Goal: Information Seeking & Learning: Learn about a topic

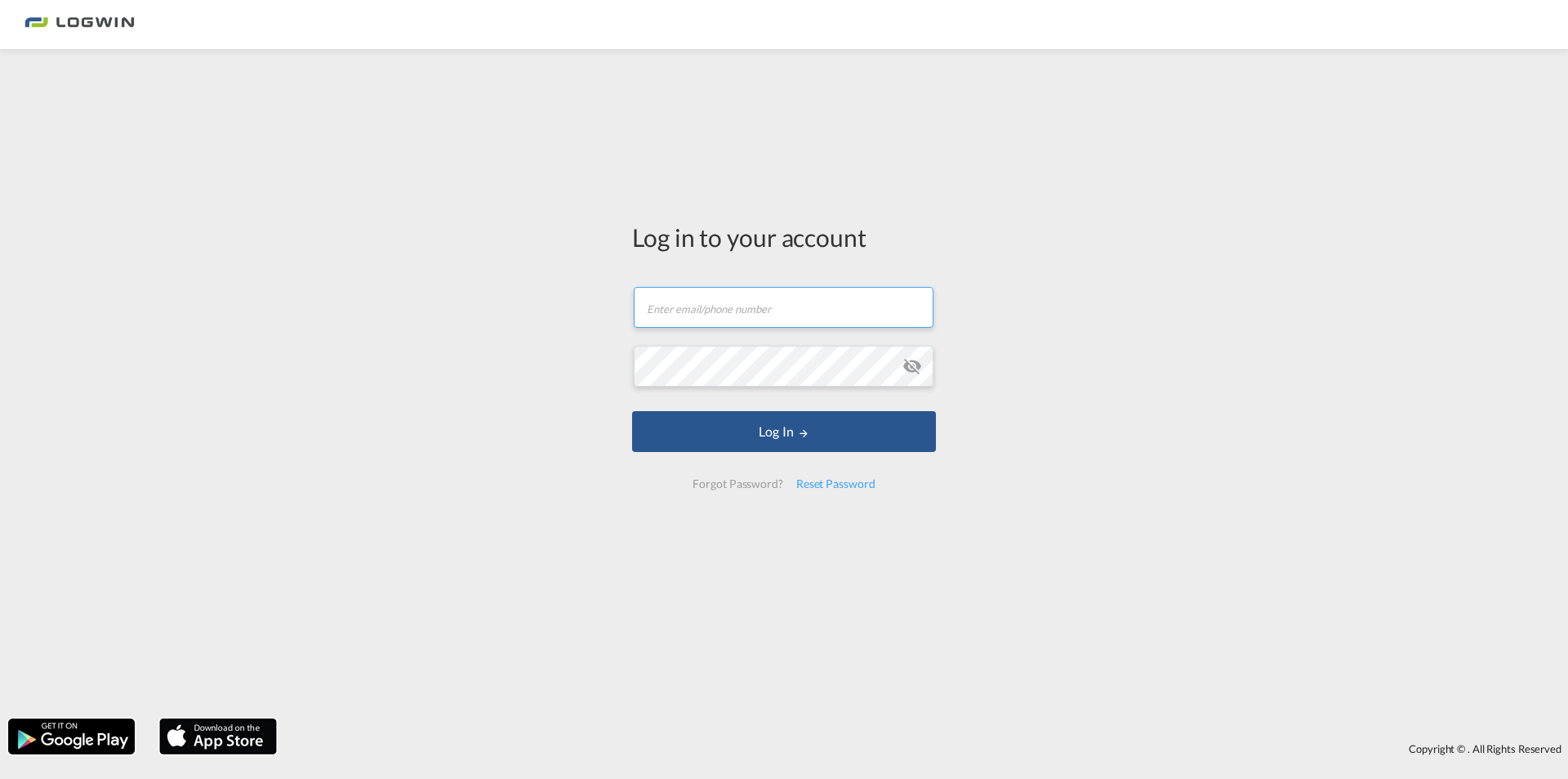
click at [821, 315] on input "text" at bounding box center [784, 307] width 300 height 41
paste input "[PERSON_NAME][EMAIL_ADDRESS][DOMAIN_NAME]"
type input "[PERSON_NAME][EMAIL_ADDRESS][DOMAIN_NAME]"
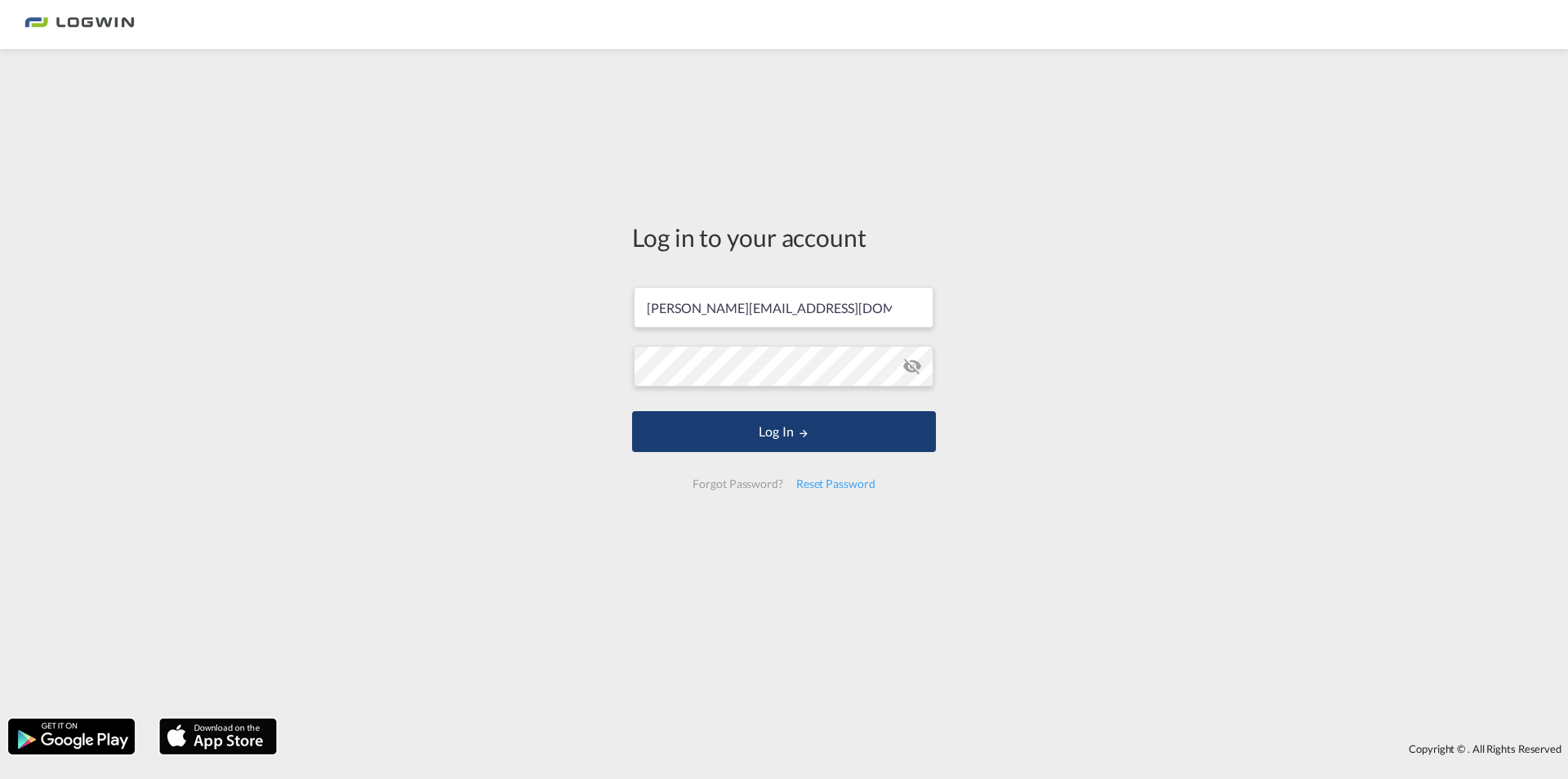
click at [794, 429] on button "Log In" at bounding box center [784, 432] width 304 height 41
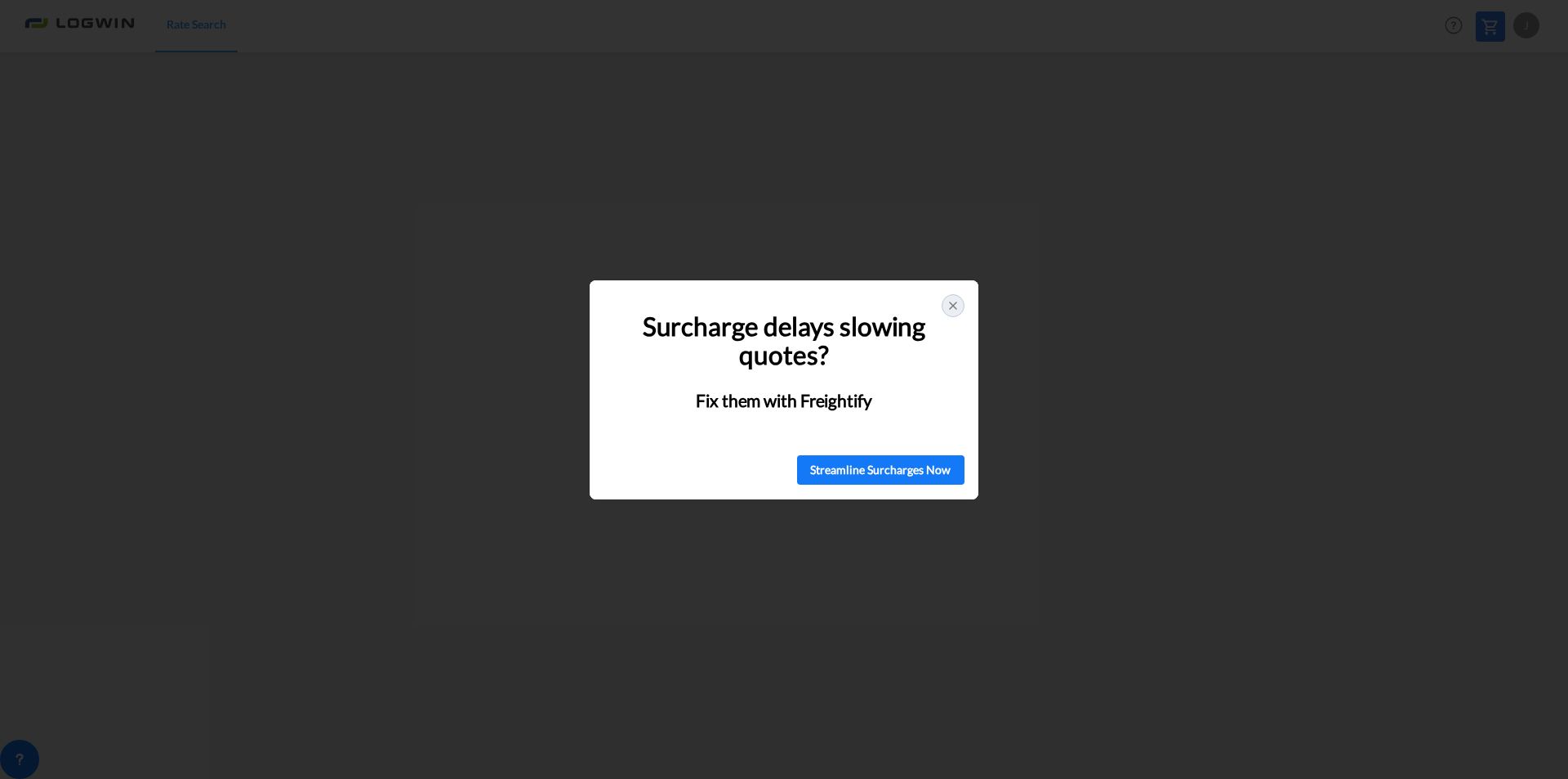
click at [953, 306] on icon at bounding box center [953, 305] width 6 height 6
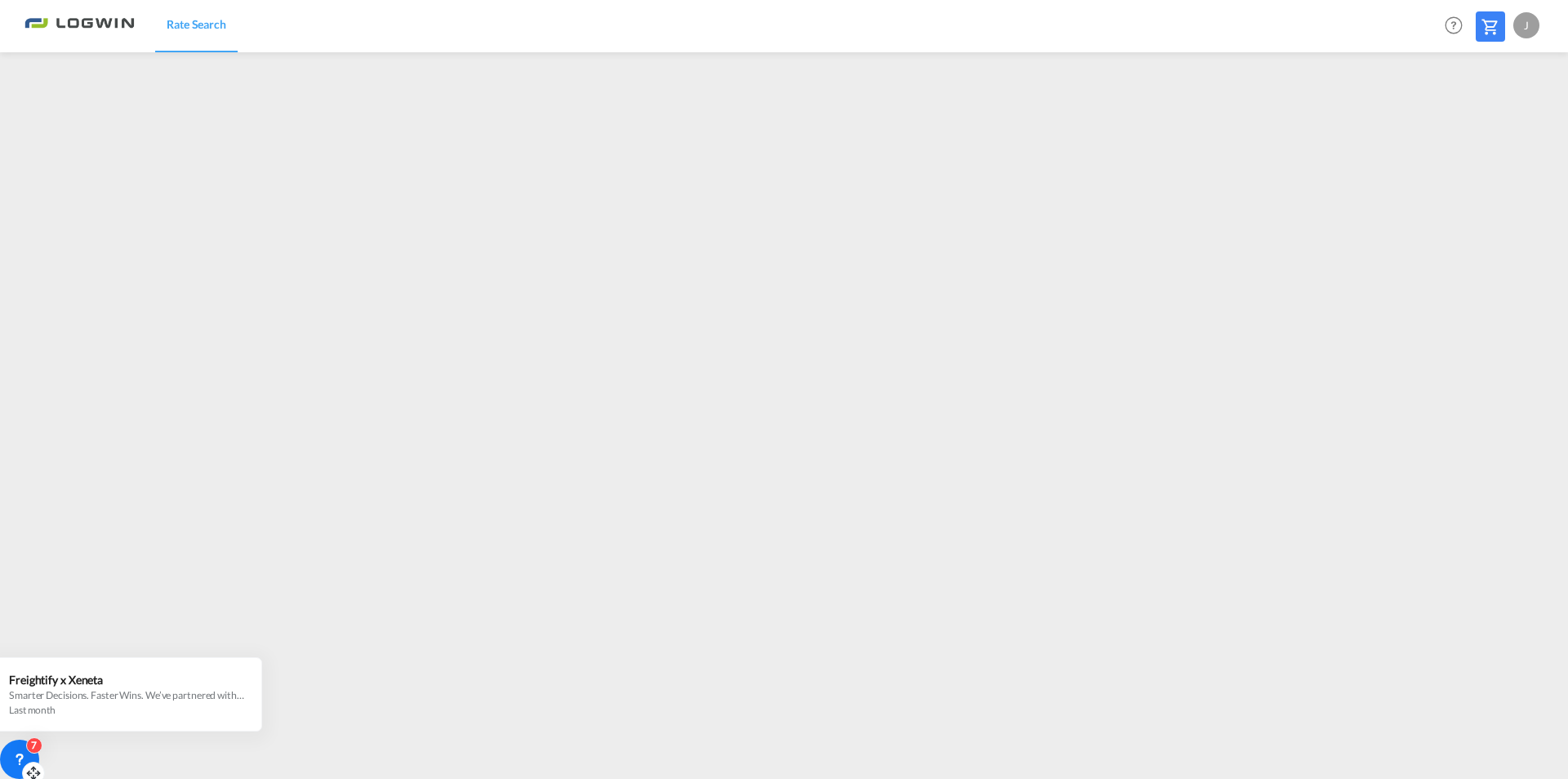
click at [20, 750] on div "7" at bounding box center [20, 759] width 39 height 39
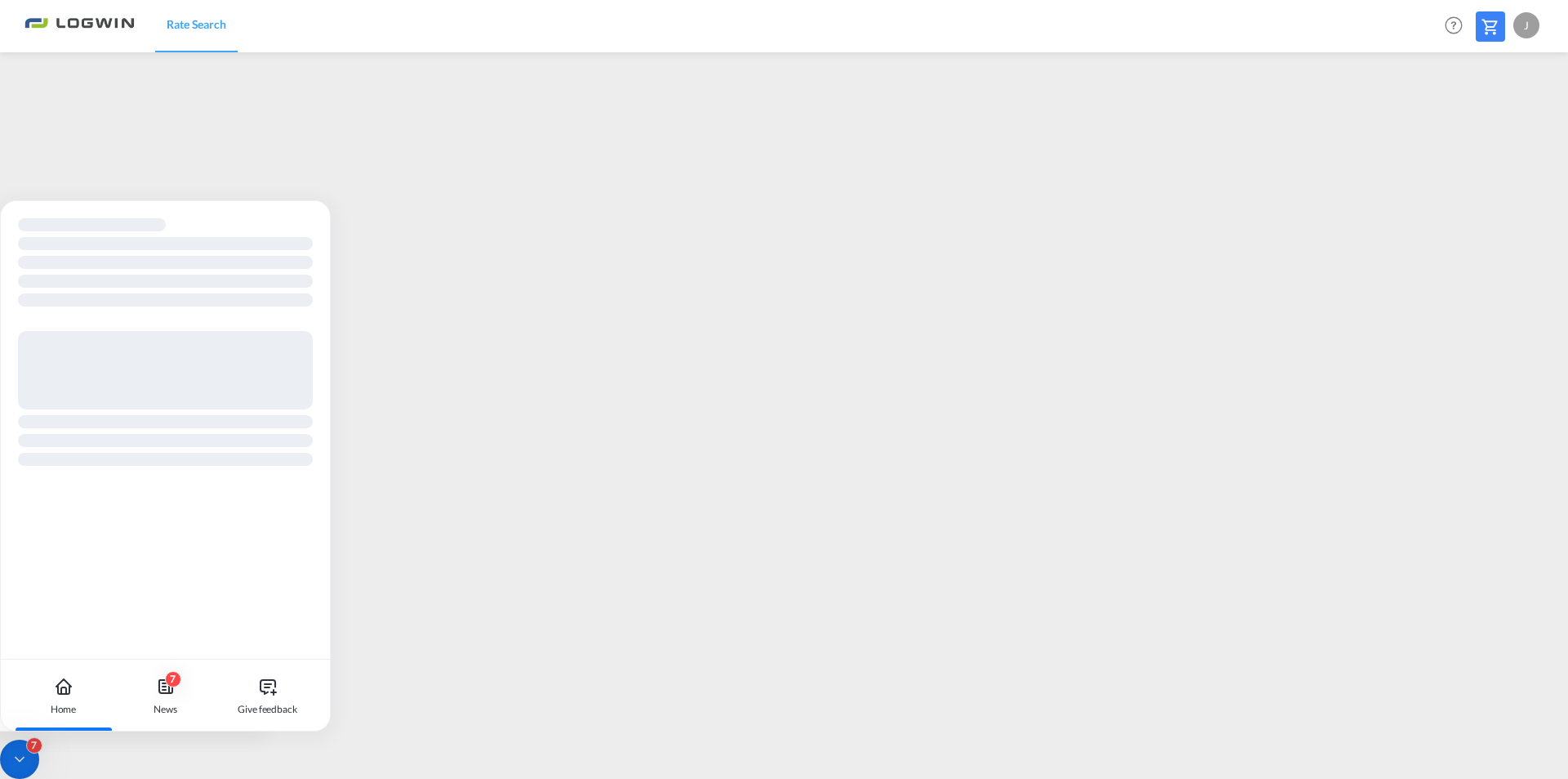
click at [20, 759] on icon at bounding box center [20, 759] width 16 height 16
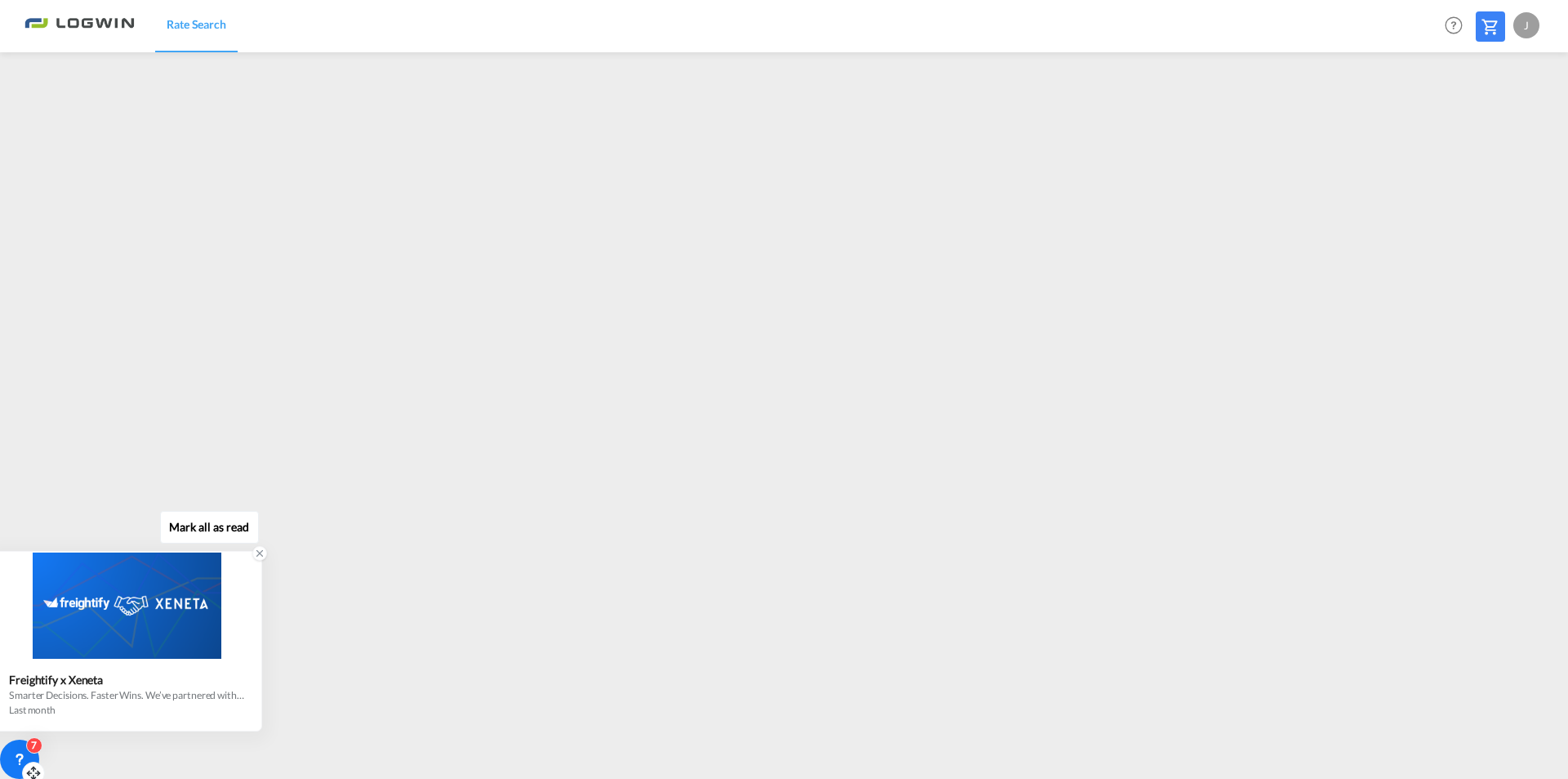
click at [260, 557] on icon at bounding box center [259, 552] width 12 height 12
